Goal: Task Accomplishment & Management: Complete application form

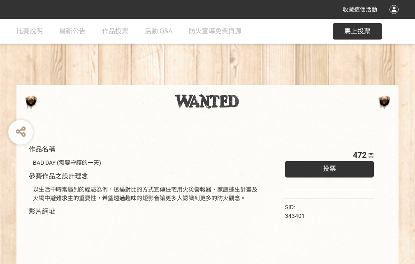
click at [396, 17] on div "收藏這個活動" at bounding box center [207, 9] width 415 height 19
click at [257, 81] on div "作品名稱 BAD DAY (需要守護的一天) 參賽作品之設計理念 以生活中時常遇到的經驗為例，透過對比的方式宣傳住宅用火災警報器、家庭逃生計畫及火場中避難求生…" at bounding box center [207, 192] width 415 height 346
click at [328, 167] on span "投票" at bounding box center [329, 169] width 13 height 8
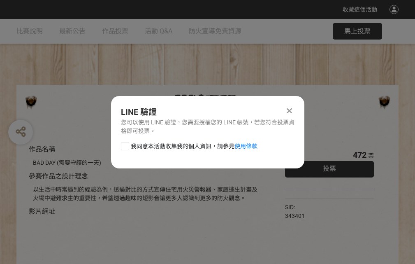
click at [124, 145] on div at bounding box center [125, 146] width 8 height 8
checkbox input "true"
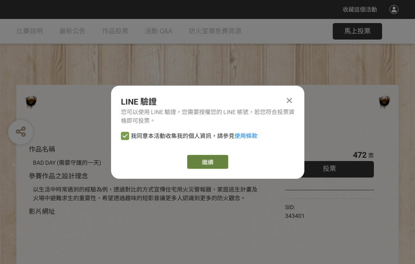
click at [207, 162] on link "繼續" at bounding box center [207, 162] width 41 height 14
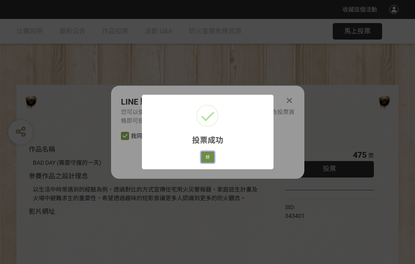
click at [205, 156] on button "好" at bounding box center [207, 158] width 13 height 12
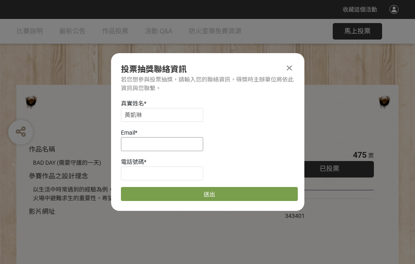
click at [165, 144] on input at bounding box center [162, 144] width 82 height 14
type input "[EMAIL_ADDRESS][DOMAIN_NAME]"
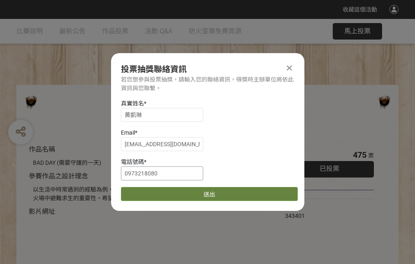
type input "0973218080"
click at [145, 191] on button "送出" at bounding box center [209, 194] width 177 height 14
